Goal: Task Accomplishment & Management: Manage account settings

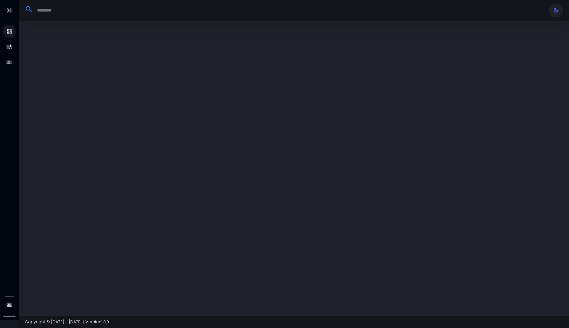
select select "**"
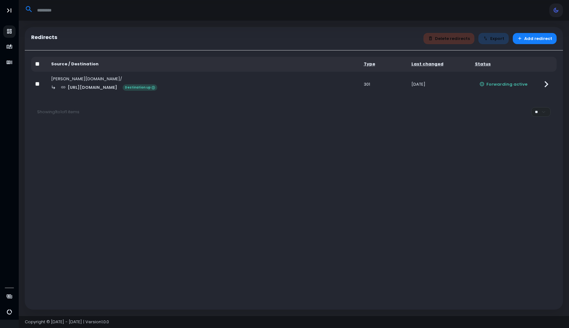
click at [201, 83] on div "[URL][DOMAIN_NAME] Destination up" at bounding box center [203, 87] width 304 height 11
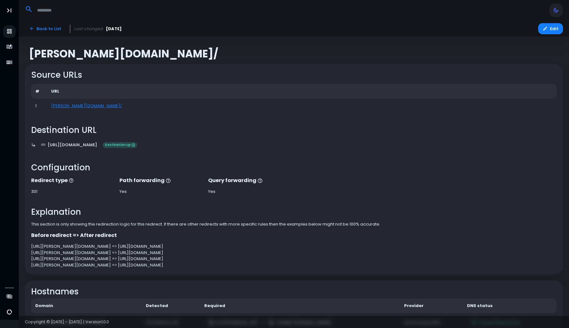
scroll to position [29, 0]
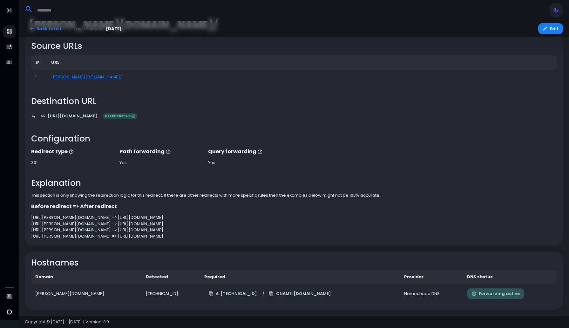
click at [476, 295] on button "Forwarding active" at bounding box center [495, 294] width 57 height 11
click at [47, 294] on div "[PERSON_NAME][DOMAIN_NAME]" at bounding box center [86, 294] width 103 height 6
click at [547, 28] on icon "button" at bounding box center [544, 28] width 5 height 5
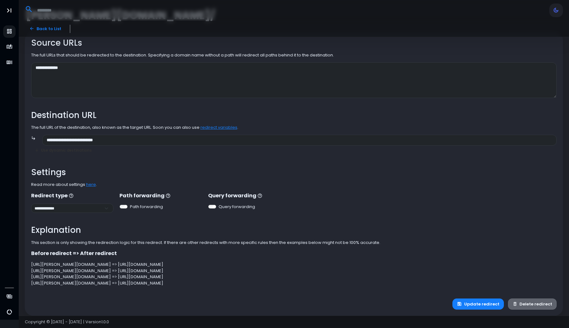
scroll to position [38, 0]
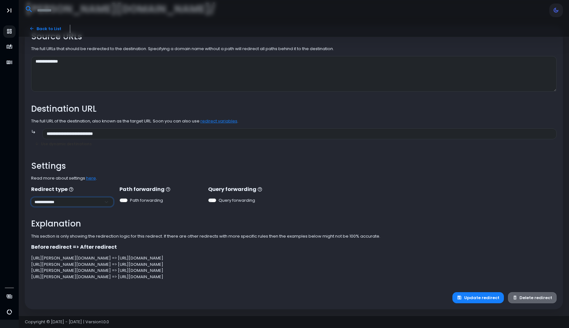
click at [51, 203] on select "**********" at bounding box center [72, 202] width 82 height 9
click at [483, 299] on button "Update redirect" at bounding box center [477, 297] width 51 height 11
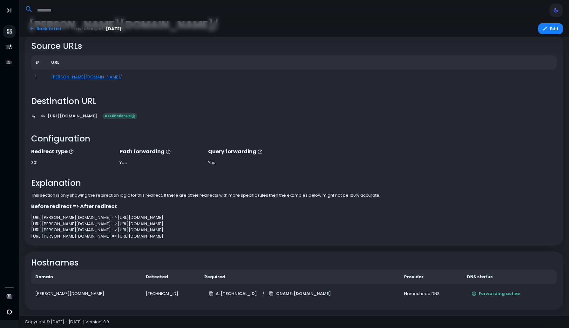
scroll to position [27, 0]
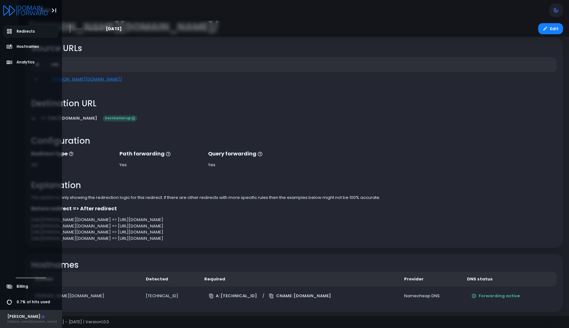
click at [28, 321] on div "[PERSON_NAME][DOMAIN_NAME]" at bounding box center [32, 322] width 50 height 4
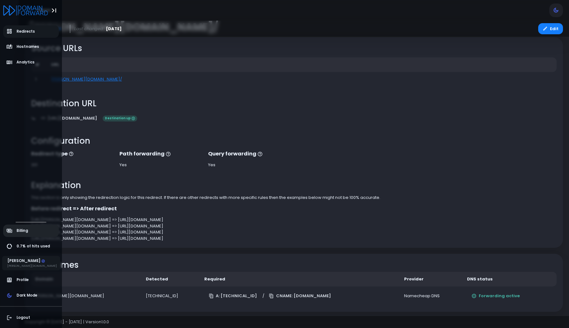
click at [23, 234] on link "Billing" at bounding box center [31, 231] width 56 height 12
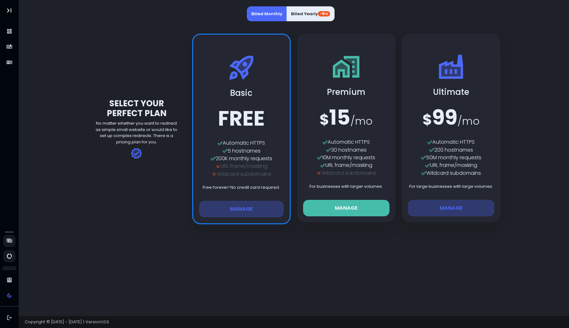
click at [135, 152] on icon at bounding box center [136, 153] width 9 height 8
